Goal: Transaction & Acquisition: Purchase product/service

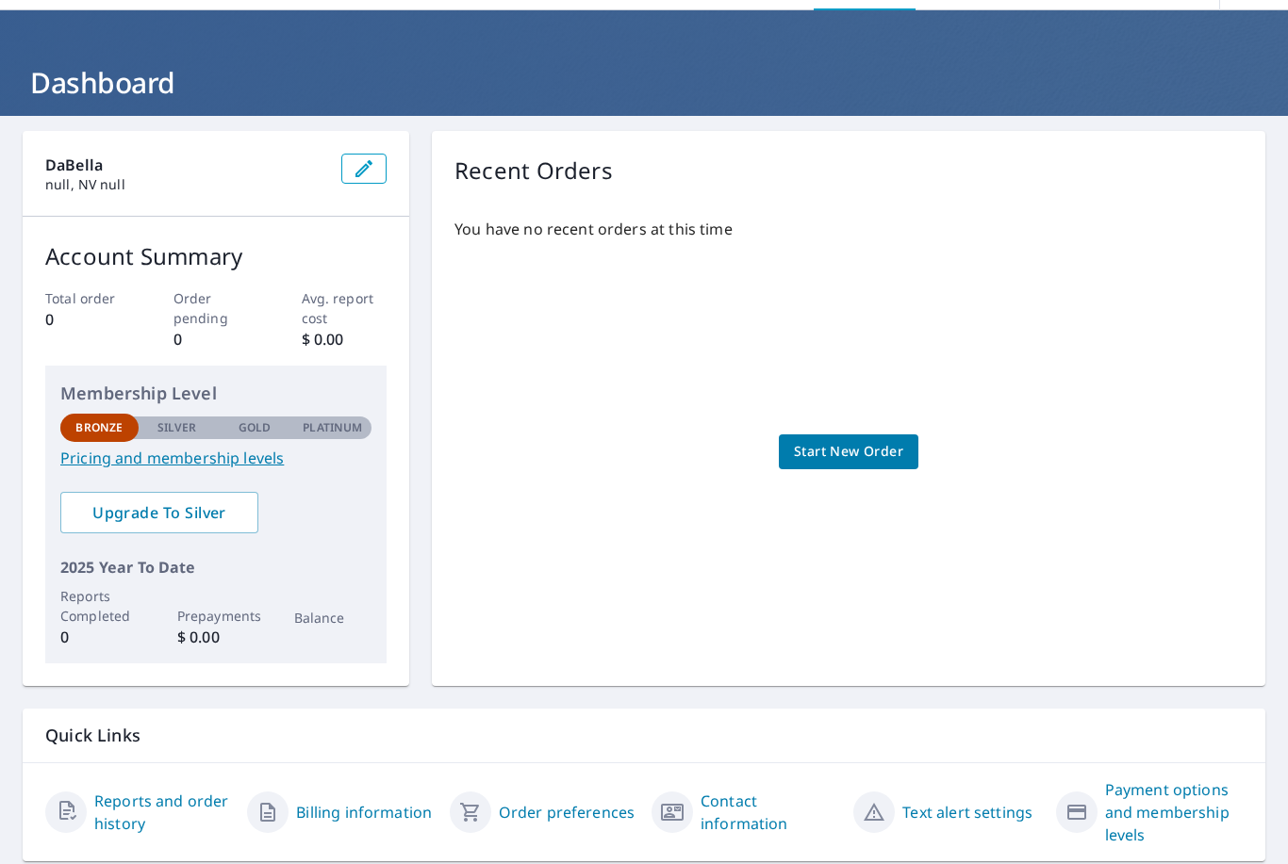
scroll to position [58, 0]
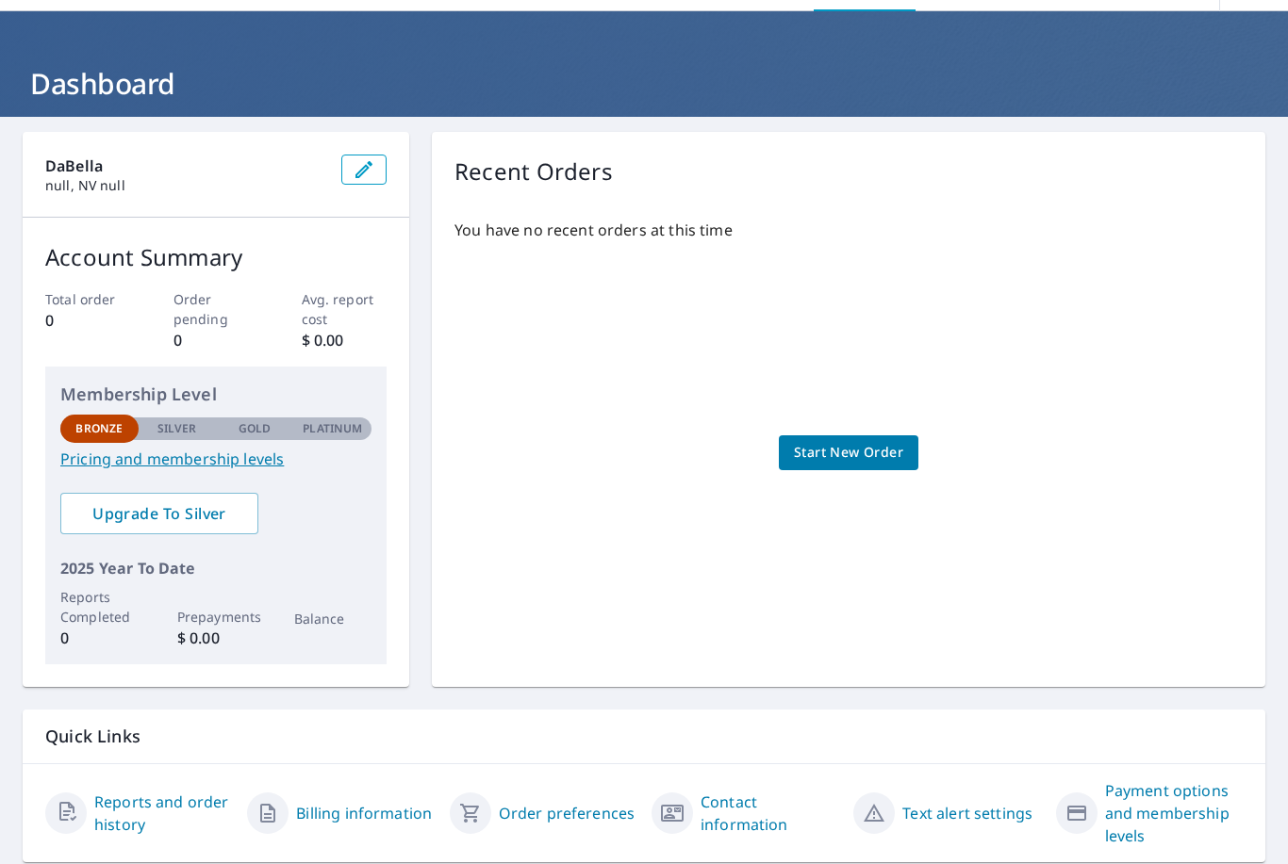
click at [874, 454] on span "Start New Order" at bounding box center [848, 453] width 109 height 24
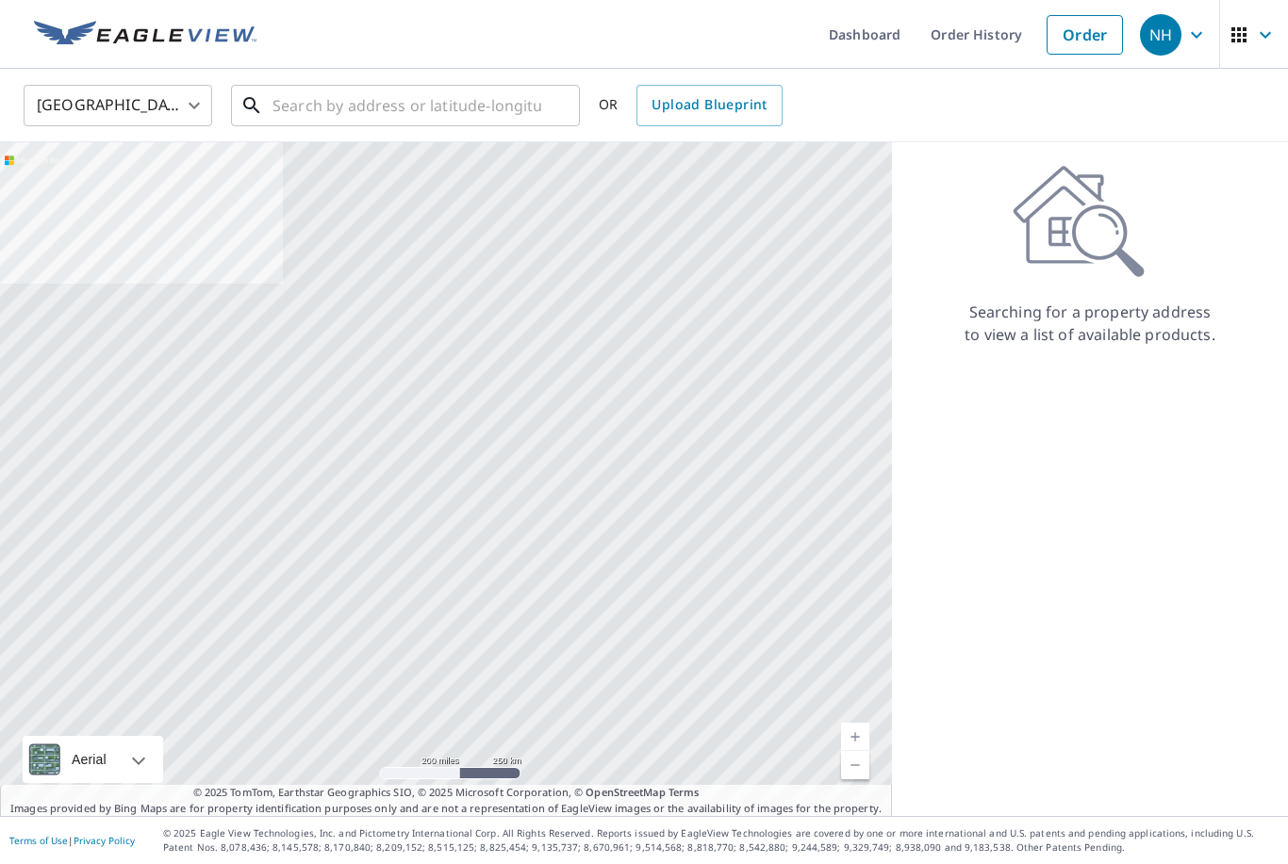
click at [359, 103] on input "text" at bounding box center [406, 105] width 269 height 53
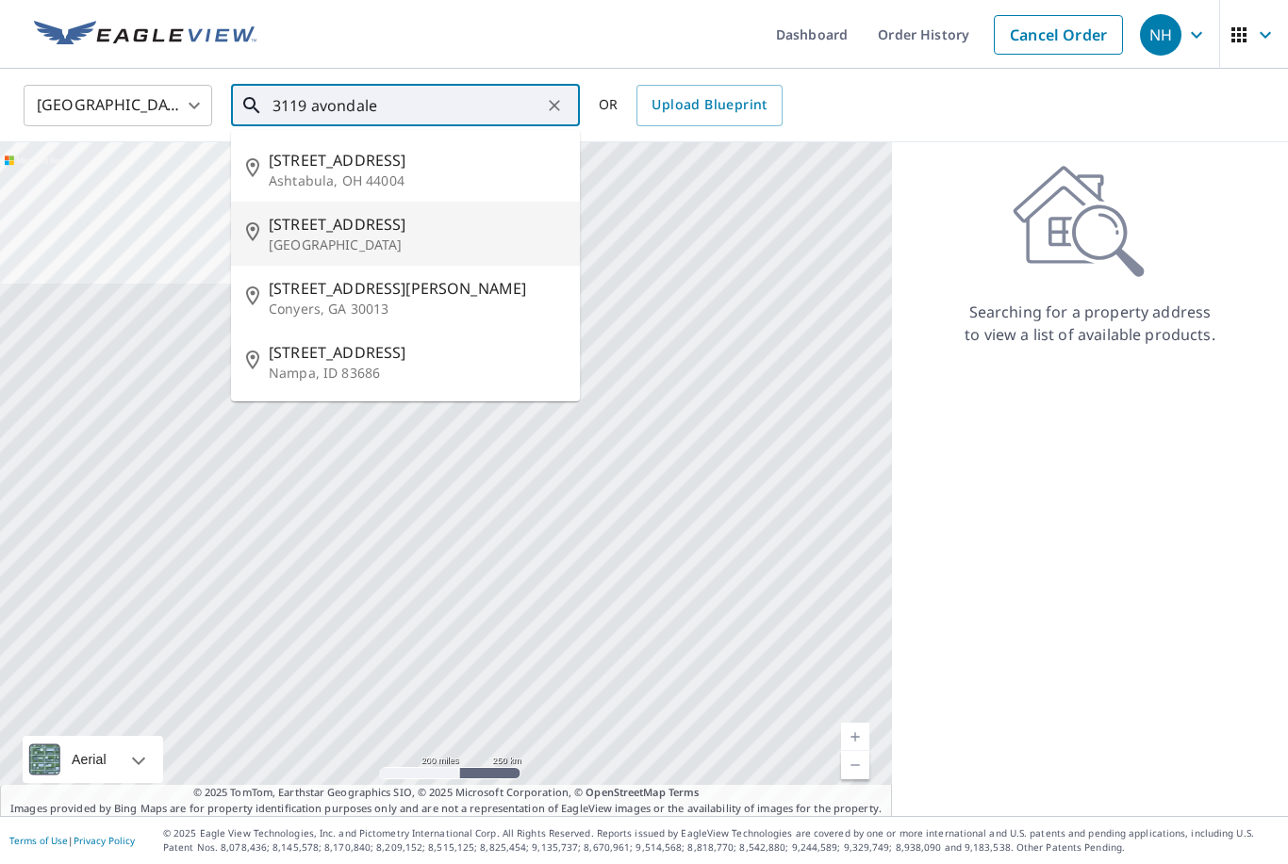
click at [309, 228] on span "[STREET_ADDRESS]" at bounding box center [417, 224] width 296 height 23
type input "[STREET_ADDRESS]"
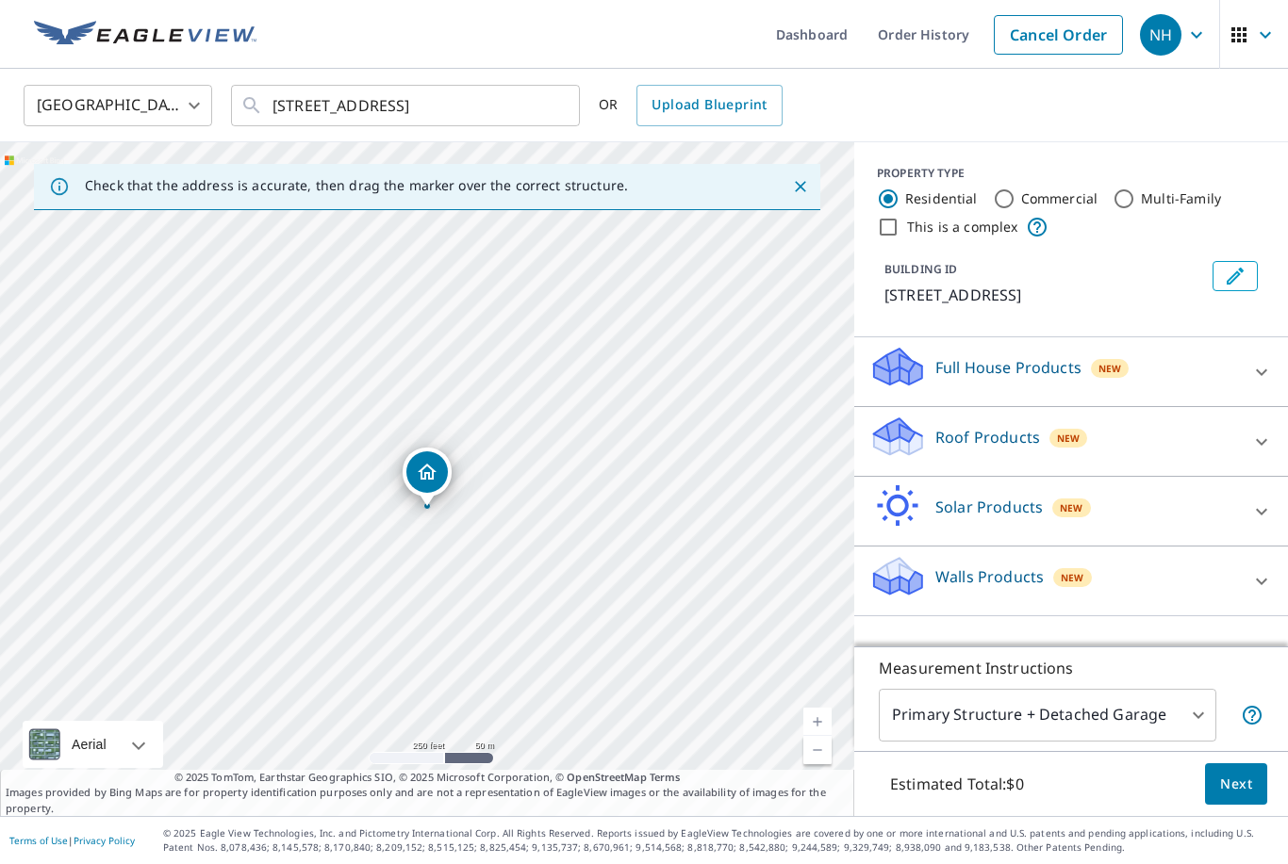
click at [1246, 436] on div at bounding box center [1261, 441] width 45 height 45
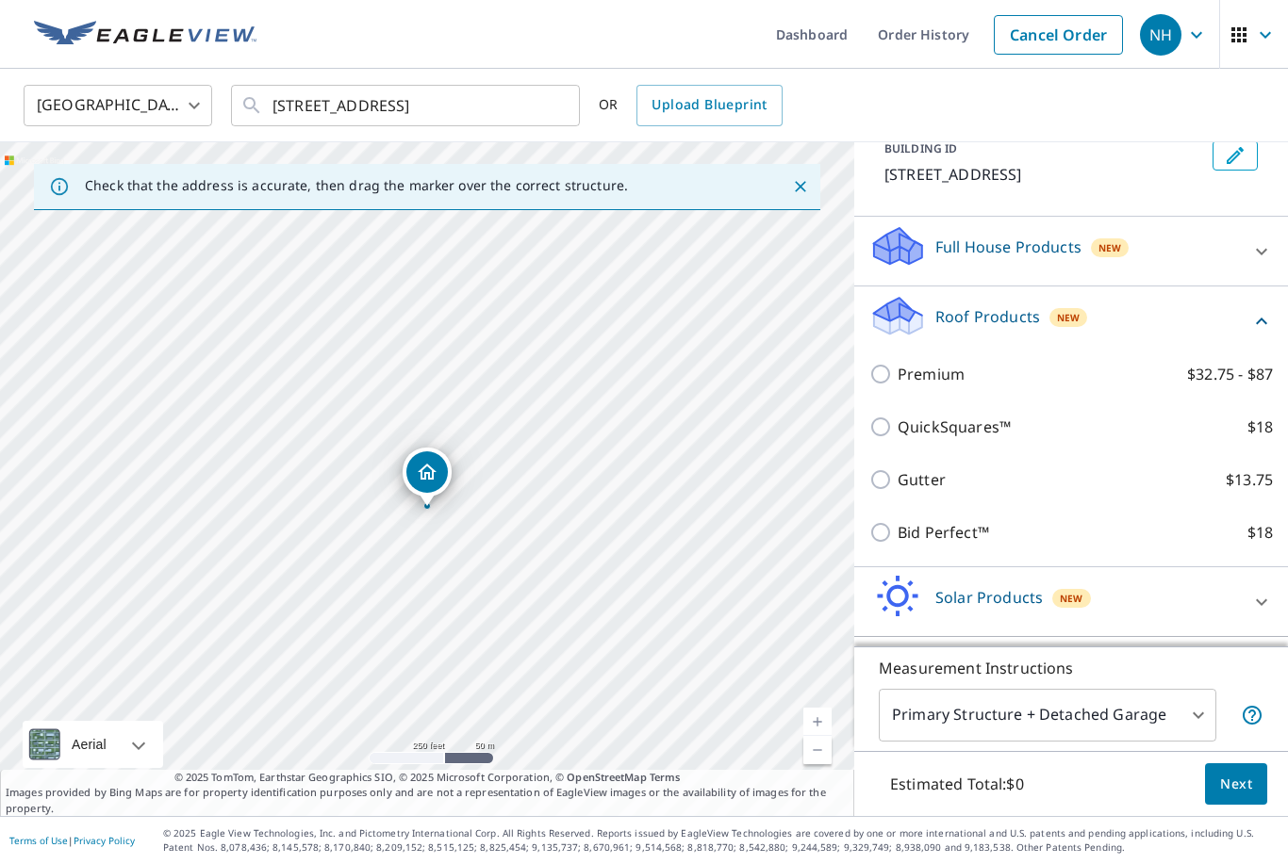
scroll to position [121, 0]
click at [1253, 590] on div at bounding box center [1261, 602] width 45 height 45
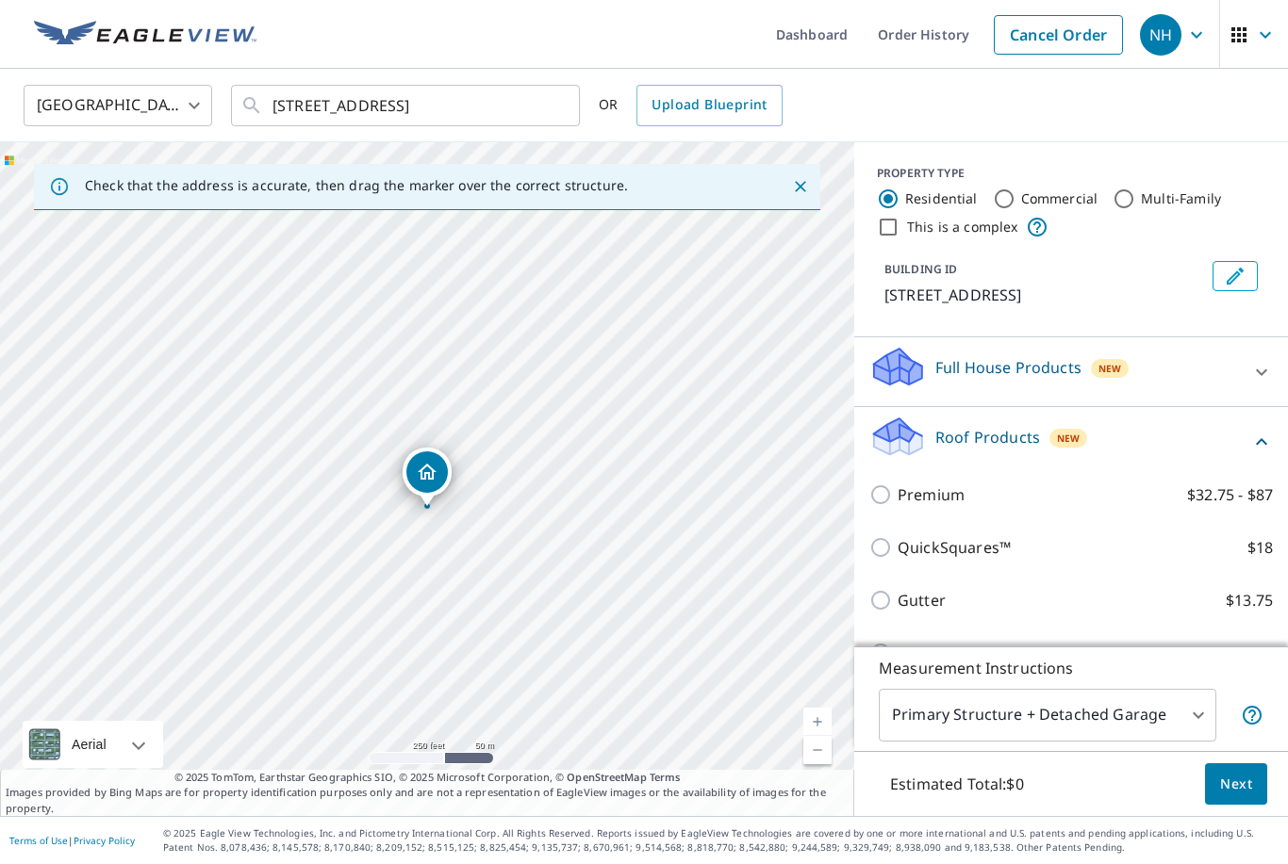
scroll to position [0, 0]
click at [871, 549] on input "QuickSquares™ $18" at bounding box center [883, 547] width 28 height 23
checkbox input "true"
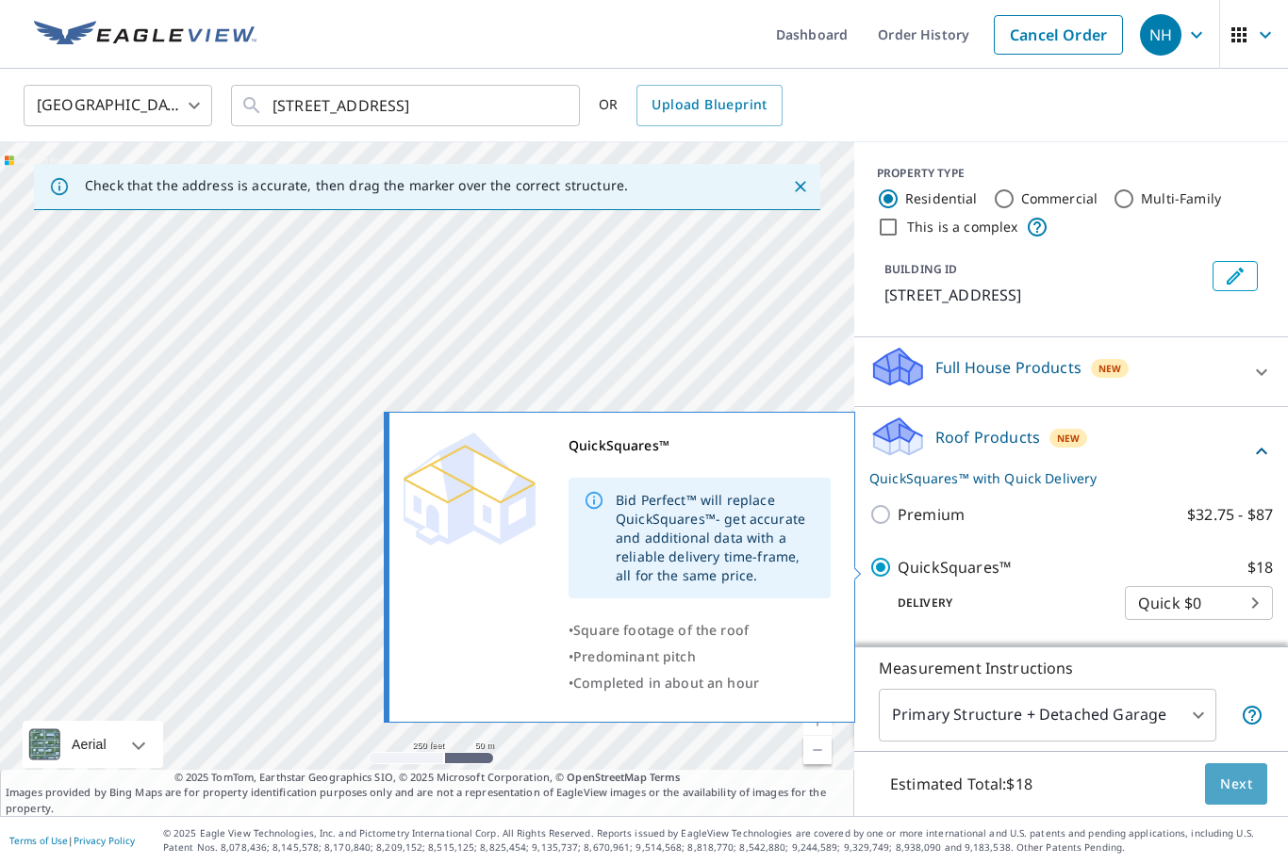
click at [1224, 797] on span "Next" at bounding box center [1236, 785] width 32 height 24
